Goal: Complete application form

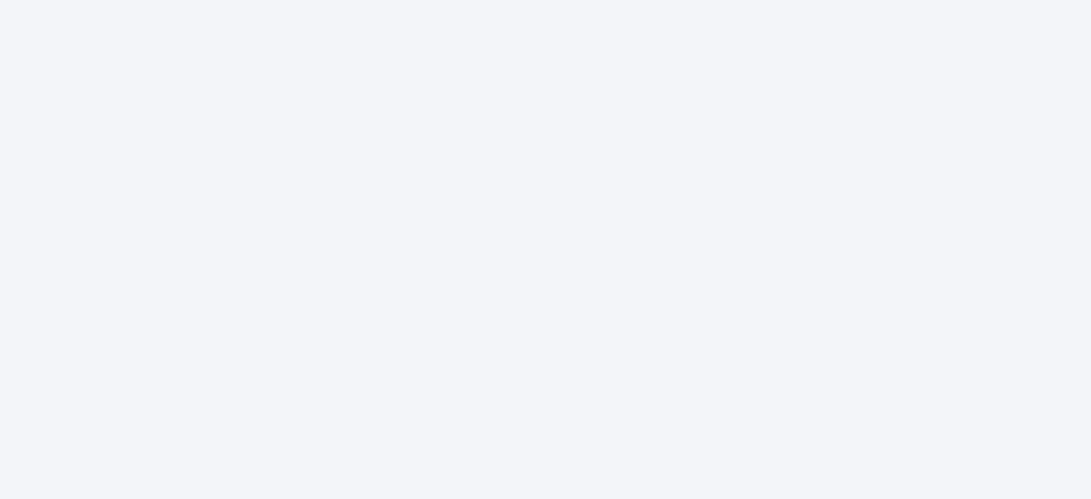
click at [581, 424] on div at bounding box center [545, 249] width 1091 height 499
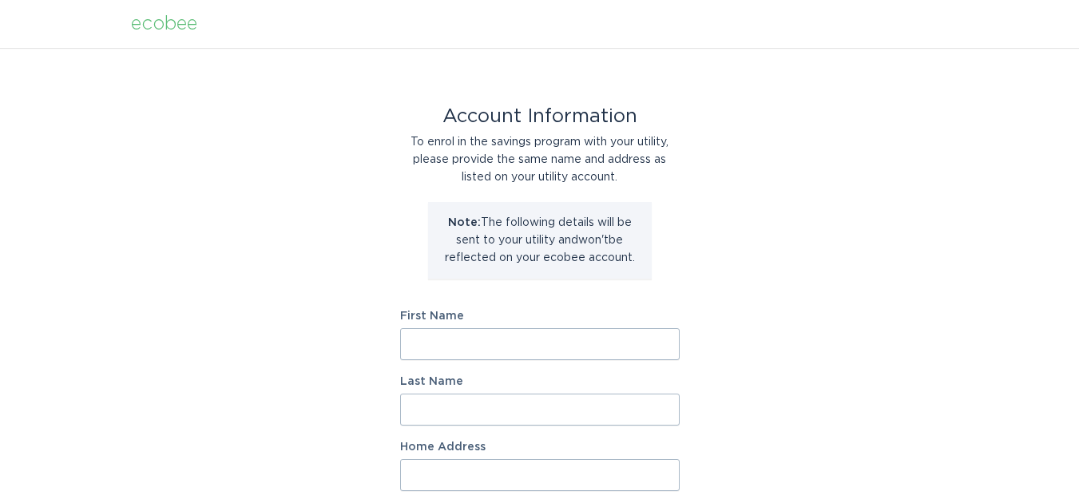
click at [617, 348] on input "First Name" at bounding box center [539, 344] width 279 height 32
type input "[PERSON_NAME]"
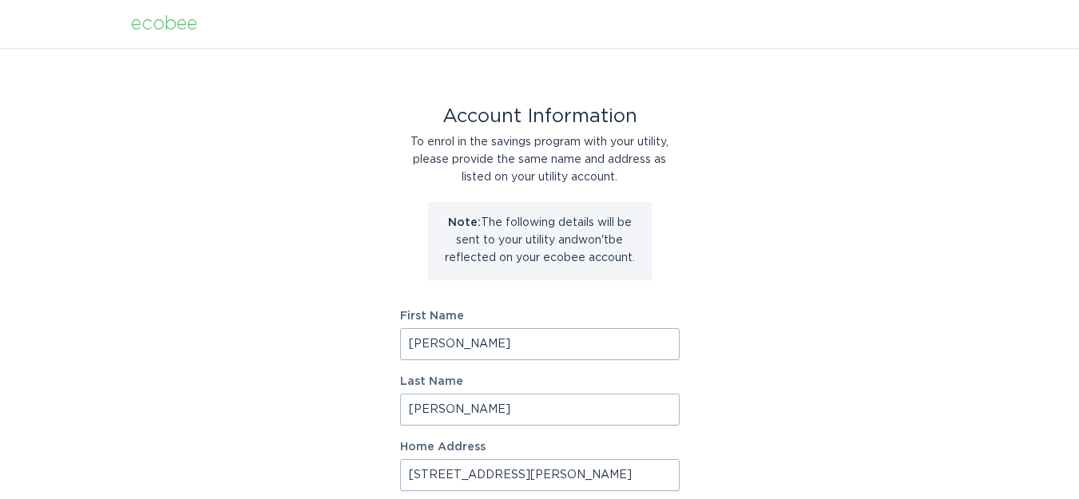
type input "[STREET_ADDRESS][PERSON_NAME]"
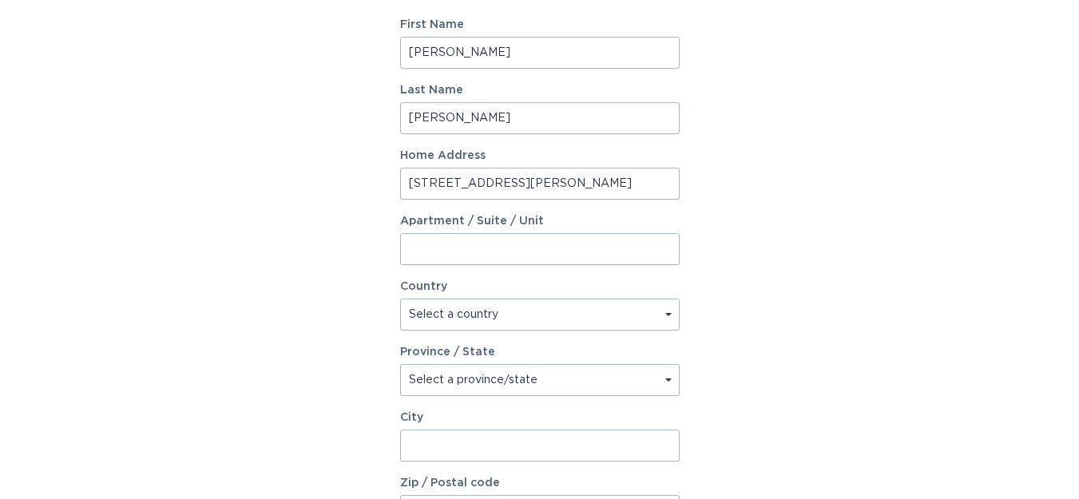
select select "CA"
select select "ON"
type input "windsor"
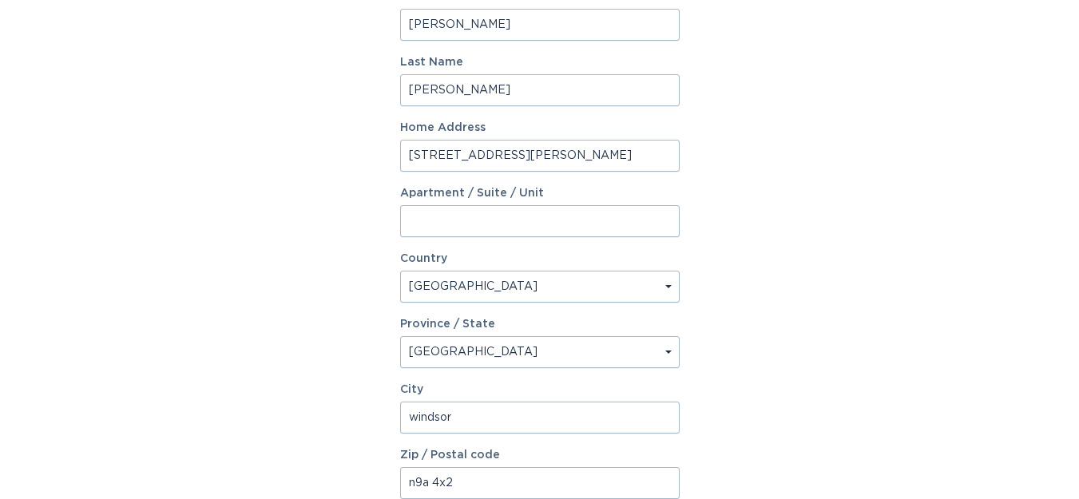
type input "n9a 4x2"
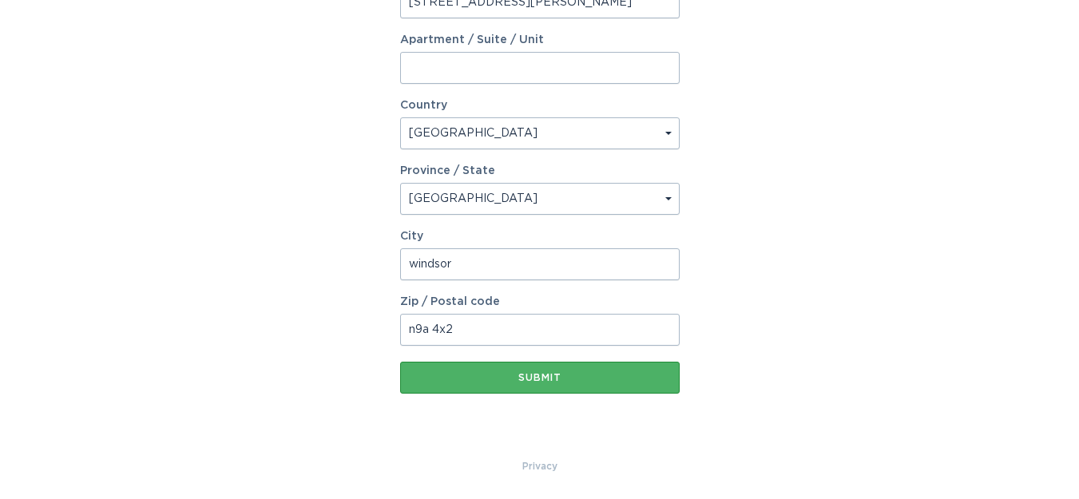
click at [611, 373] on div "Submit" at bounding box center [540, 378] width 264 height 10
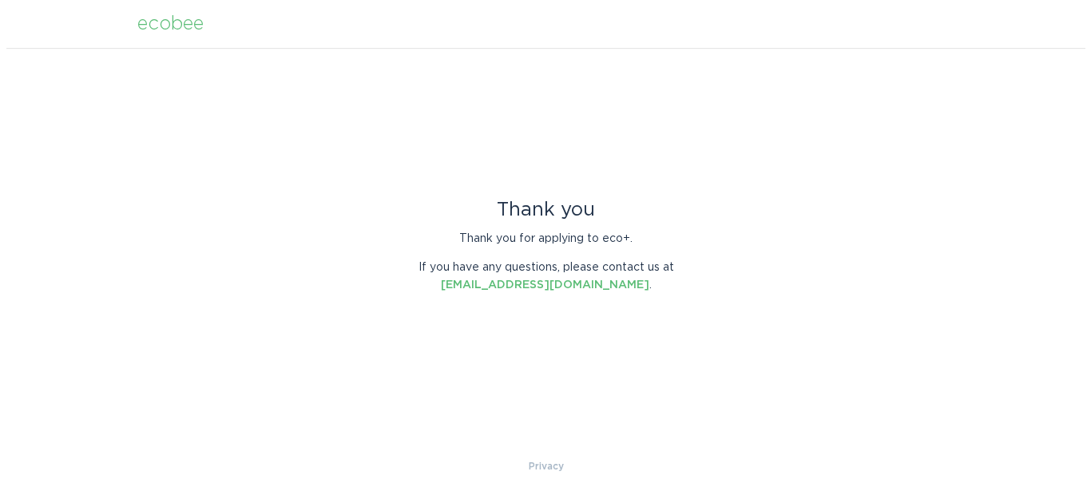
scroll to position [0, 0]
